Goal: Navigation & Orientation: Go to known website

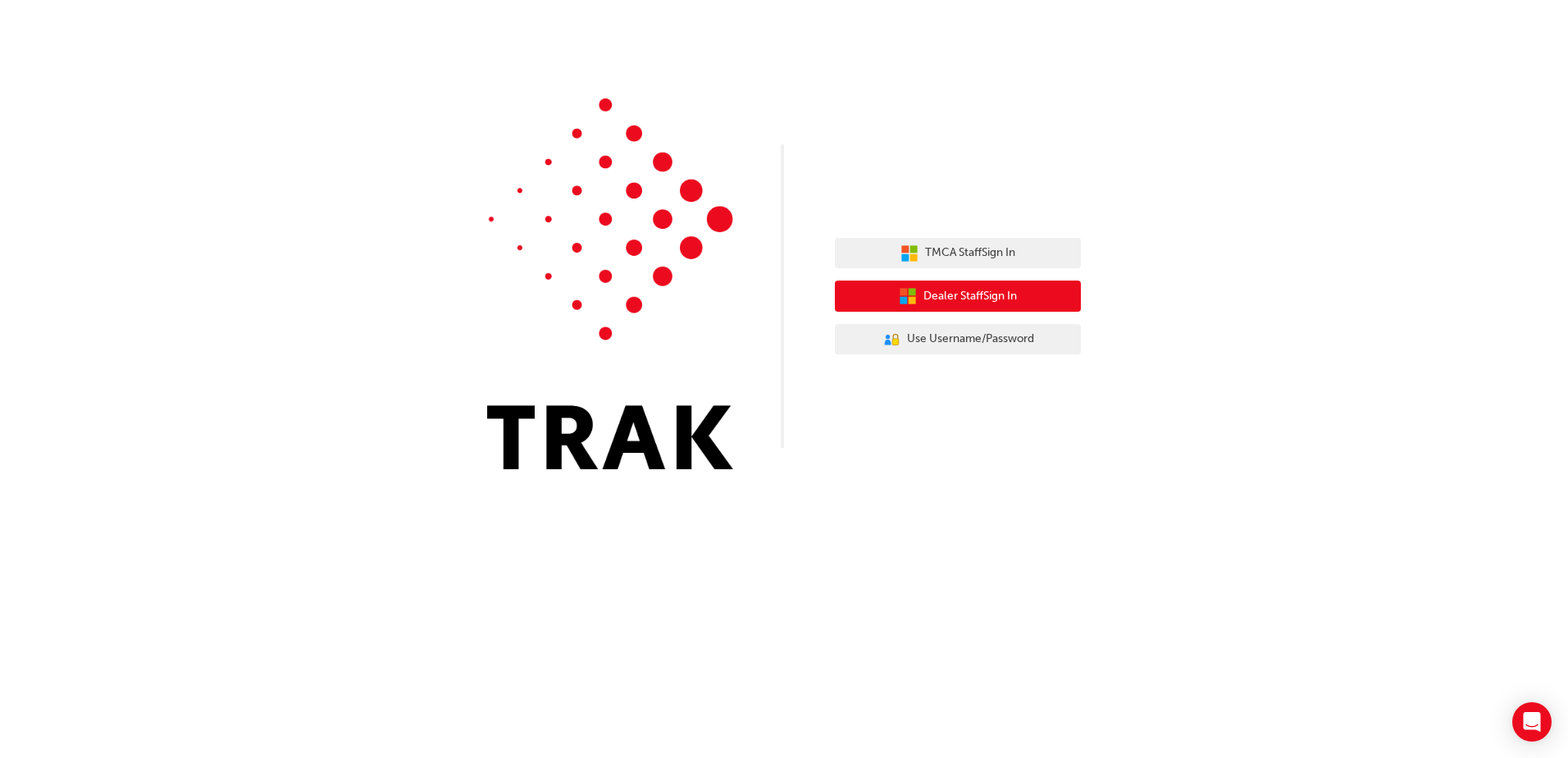
click at [932, 298] on span "Dealer Staff Sign In" at bounding box center [969, 296] width 93 height 19
